Goal: Find specific page/section: Find specific page/section

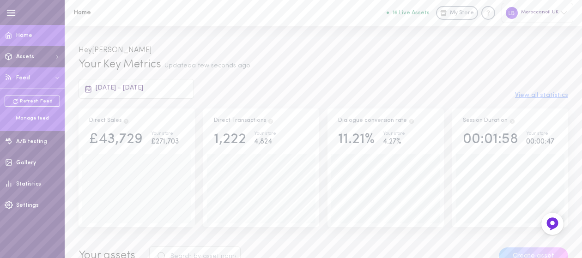
click at [22, 79] on span "Feed" at bounding box center [23, 78] width 14 height 6
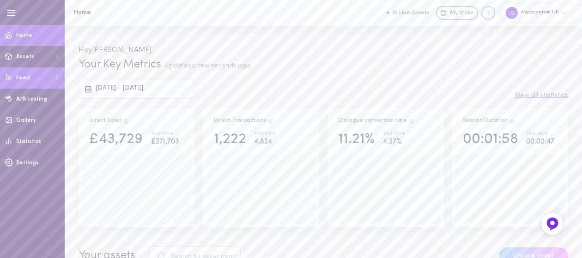
click at [22, 79] on span "Feed" at bounding box center [23, 78] width 14 height 6
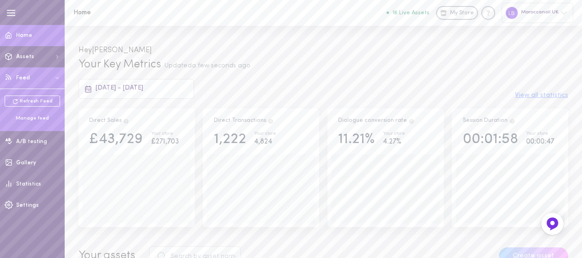
click at [33, 120] on div "Manage feed" at bounding box center [32, 118] width 55 height 7
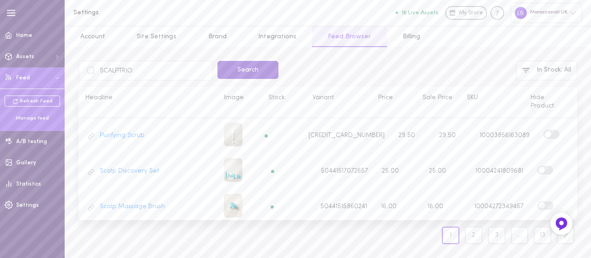
type input "SCALPTRIO"
click at [245, 70] on button "Search" at bounding box center [247, 70] width 61 height 18
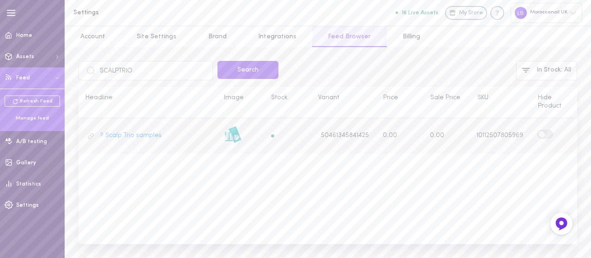
click at [547, 137] on label at bounding box center [545, 134] width 16 height 9
click at [0, 0] on input "checkbox" at bounding box center [0, 0] width 0 height 0
click at [116, 72] on input "SCALPTRIO" at bounding box center [145, 70] width 134 height 19
paste input "ITHYDMKL10"
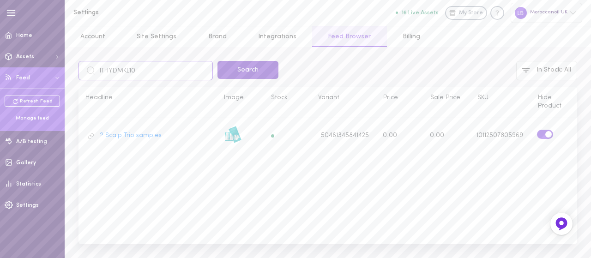
type input "ITHYDMKL10"
click at [243, 68] on button "Search" at bounding box center [247, 70] width 61 height 18
click at [548, 133] on label at bounding box center [545, 135] width 16 height 9
click at [0, 0] on input "checkbox" at bounding box center [0, 0] width 0 height 0
click at [110, 72] on input "ITHYDMKL10" at bounding box center [145, 70] width 134 height 19
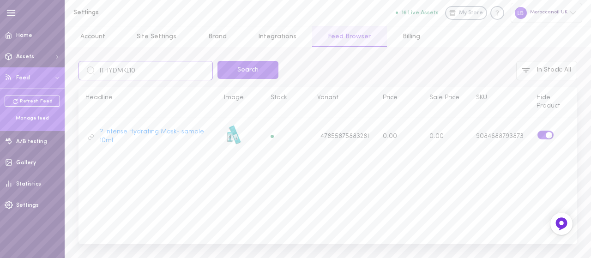
click at [110, 72] on input "ITHYDMKL10" at bounding box center [145, 70] width 134 height 19
paste input "BLBLBF"
type input "BLBLBF10"
click at [240, 69] on button "Search" at bounding box center [247, 70] width 61 height 18
